Goal: Task Accomplishment & Management: Manage account settings

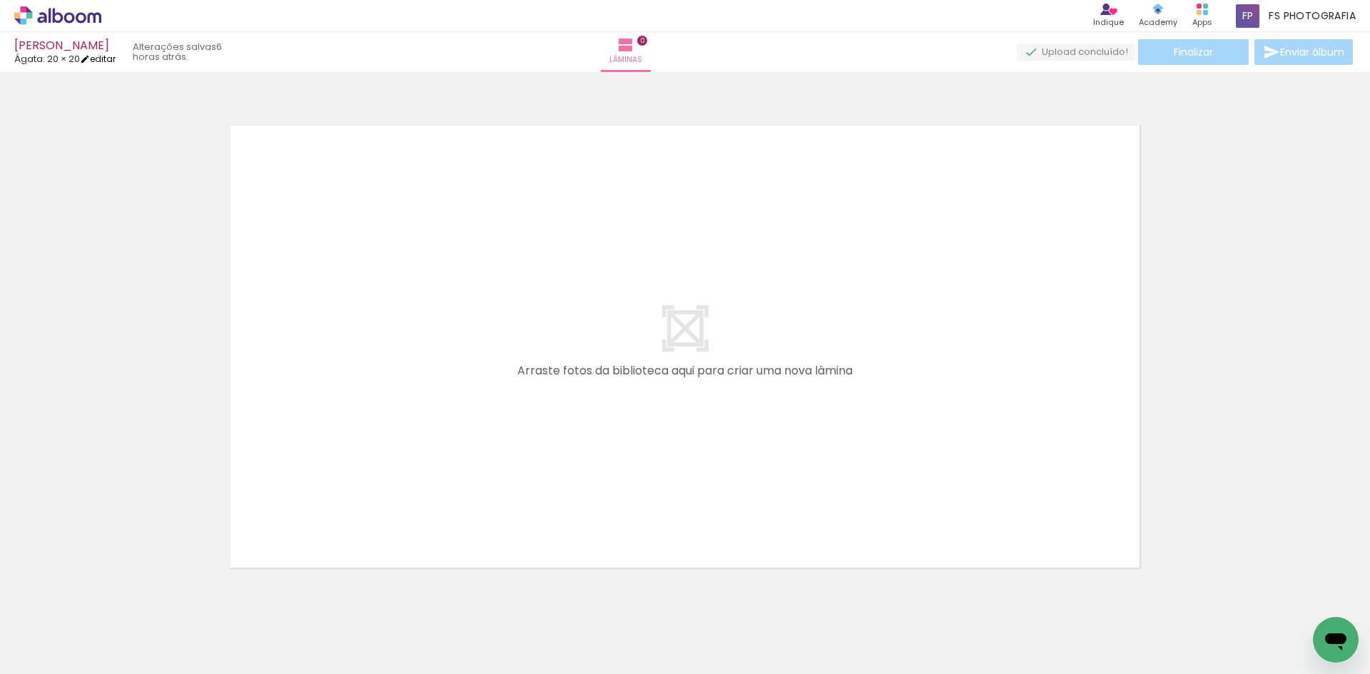
scroll to position [19, 0]
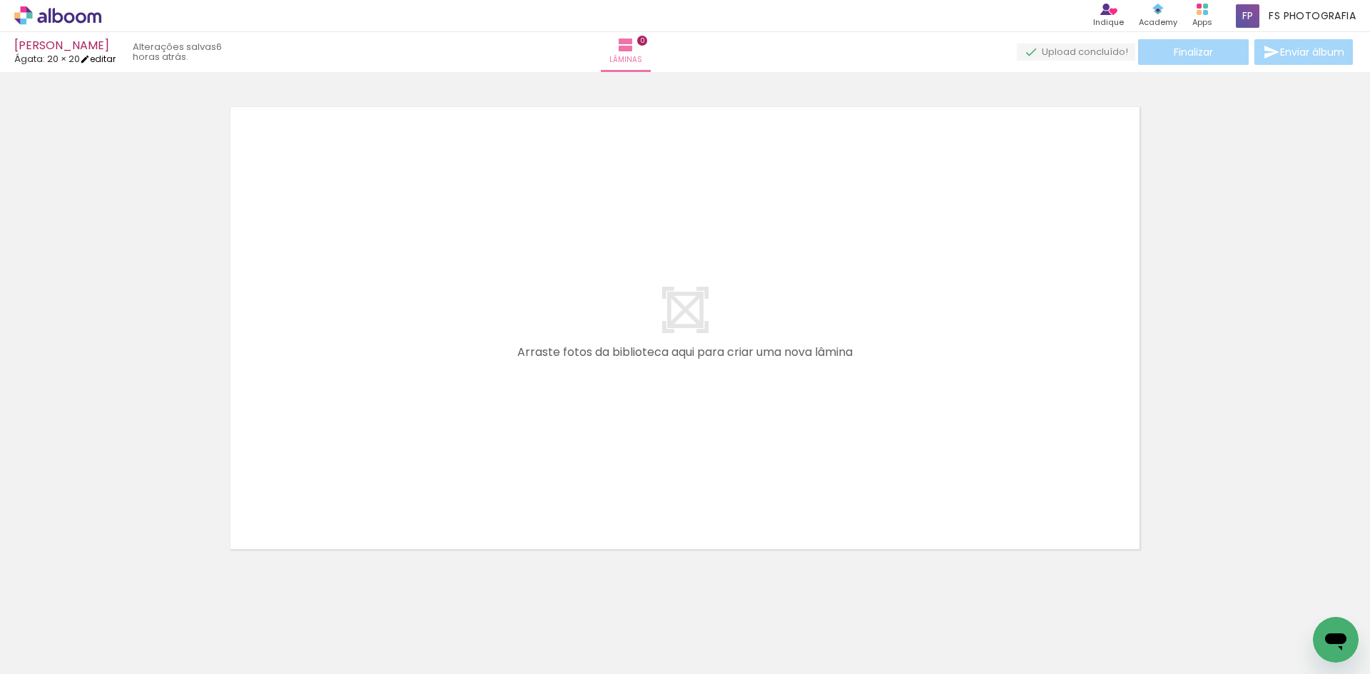
click at [107, 56] on link "editar" at bounding box center [98, 59] width 36 height 12
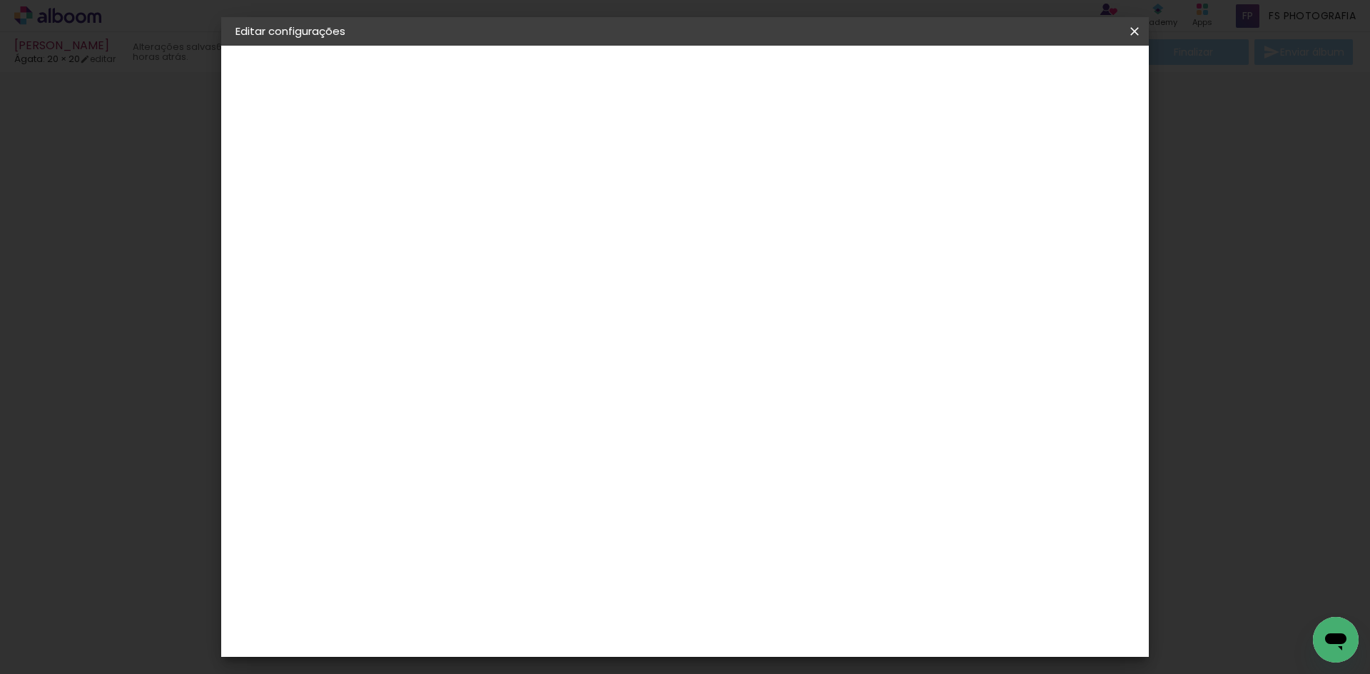
click at [919, 64] on paper-button "Voltar" at bounding box center [890, 76] width 58 height 24
click at [0, 0] on slot "Voltar" at bounding box center [0, 0] width 0 height 0
click at [469, 192] on input "[PERSON_NAME]" at bounding box center [469, 192] width 0 height 22
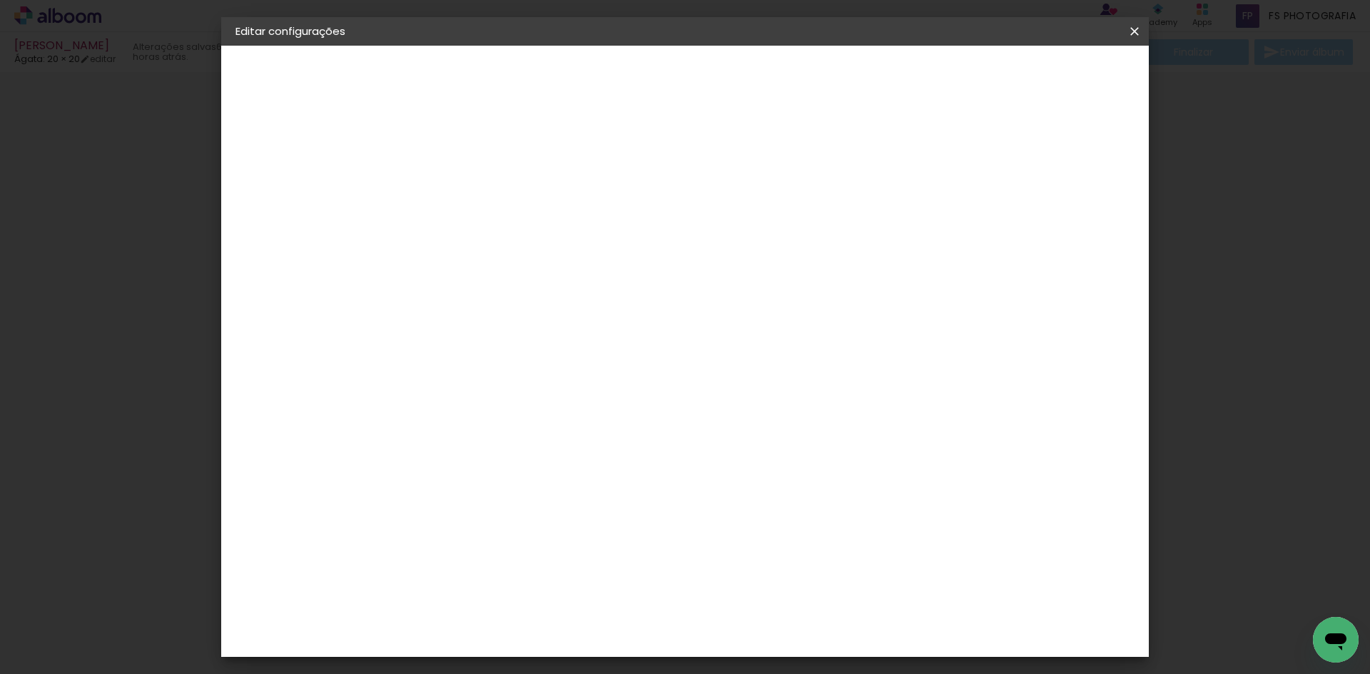
type input "Isadora"
type paper-input "Isadora"
click at [615, 86] on paper-button "Avançar" at bounding box center [580, 76] width 70 height 24
click at [494, 375] on div "Ágata" at bounding box center [477, 375] width 34 height 11
click at [0, 0] on slot "Avançar" at bounding box center [0, 0] width 0 height 0
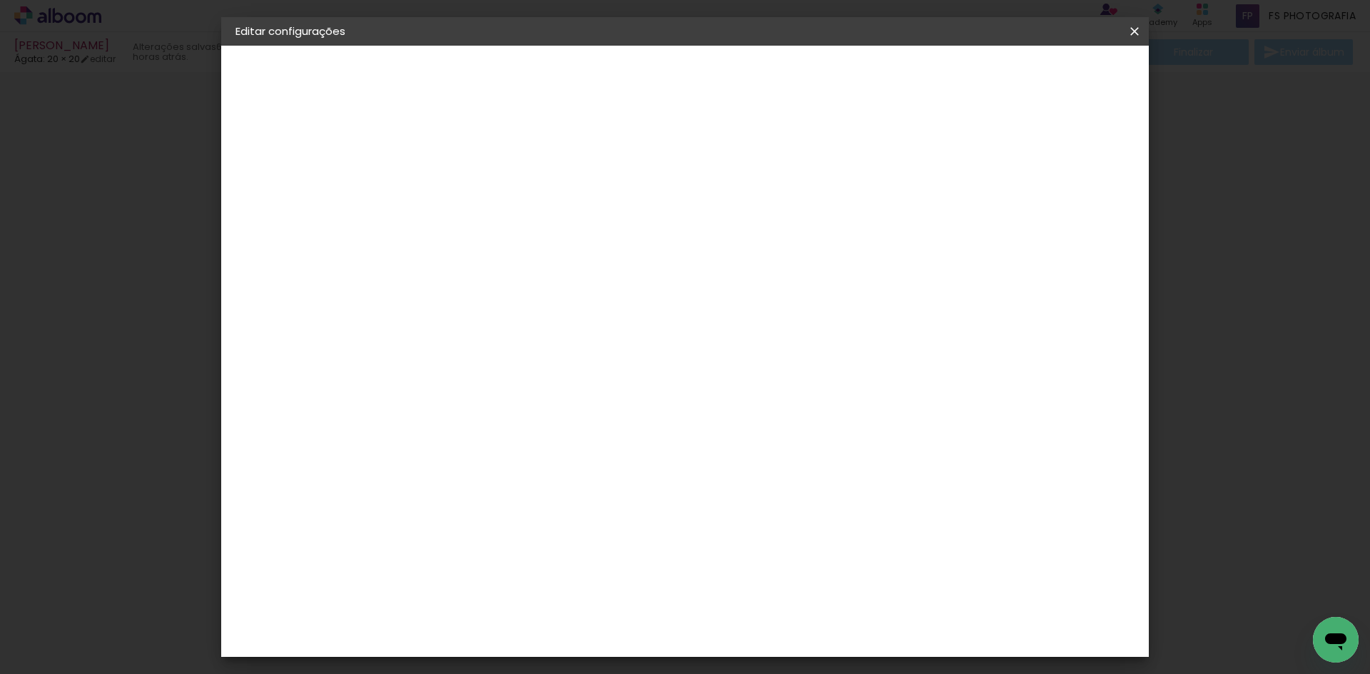
click at [525, 238] on input "text" at bounding box center [497, 249] width 56 height 22
click at [0, 0] on slot "Luxo" at bounding box center [0, 0] width 0 height 0
type input "Luxo"
click at [565, 422] on span "20 × 20" at bounding box center [532, 441] width 66 height 38
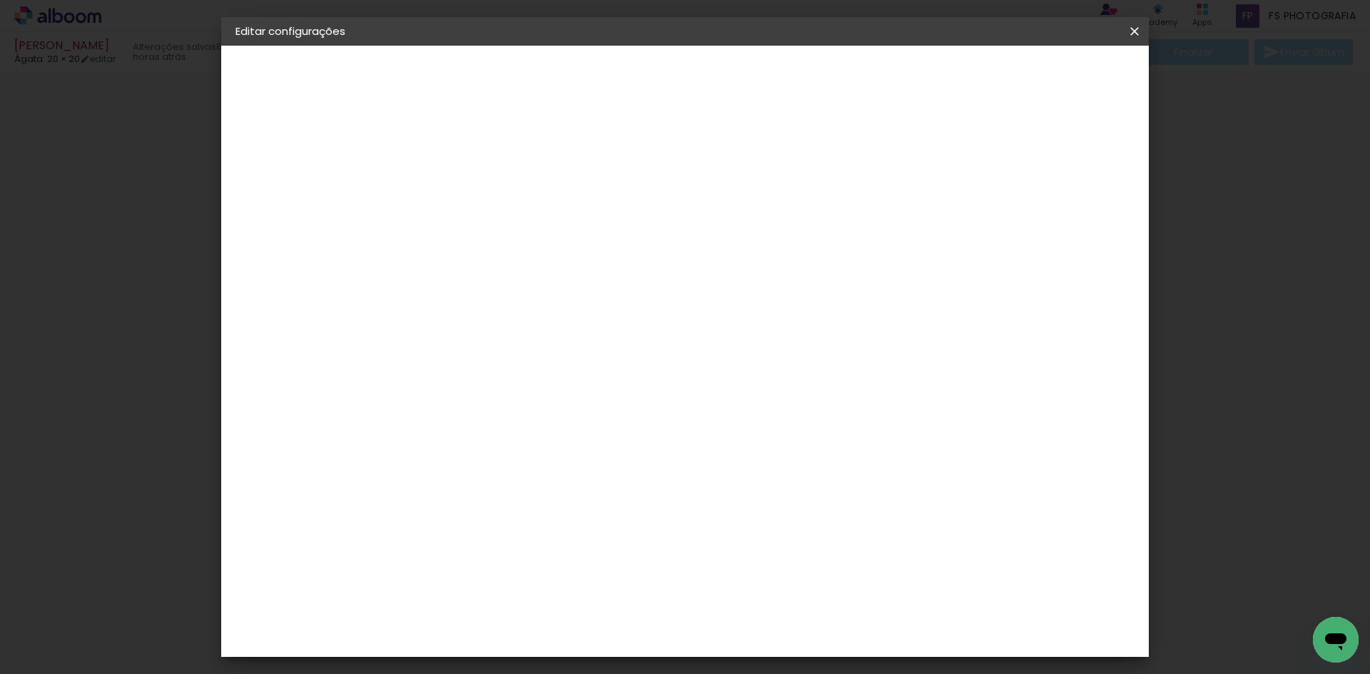
click at [0, 0] on slot "Avançar" at bounding box center [0, 0] width 0 height 0
click at [1046, 72] on span "Salvar configurações" at bounding box center [993, 76] width 106 height 10
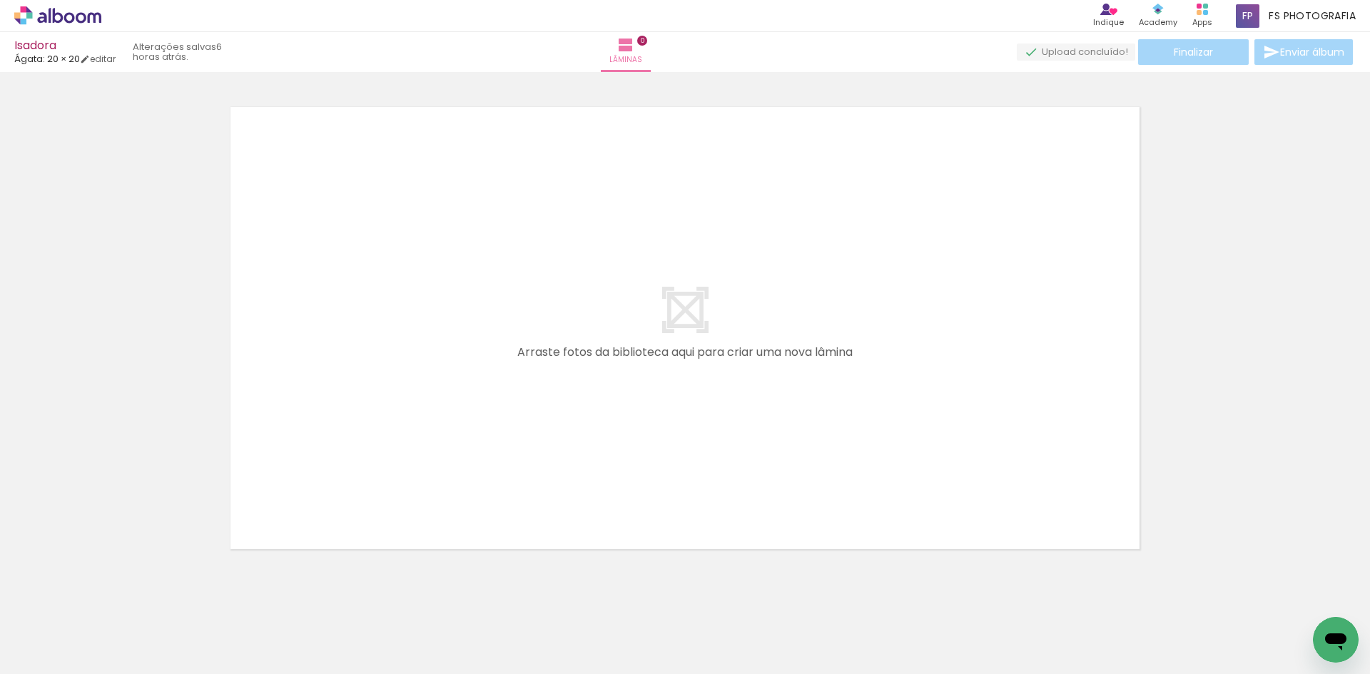
click at [193, 443] on div at bounding box center [685, 310] width 1370 height 503
